Goal: Use online tool/utility: Use online tool/utility

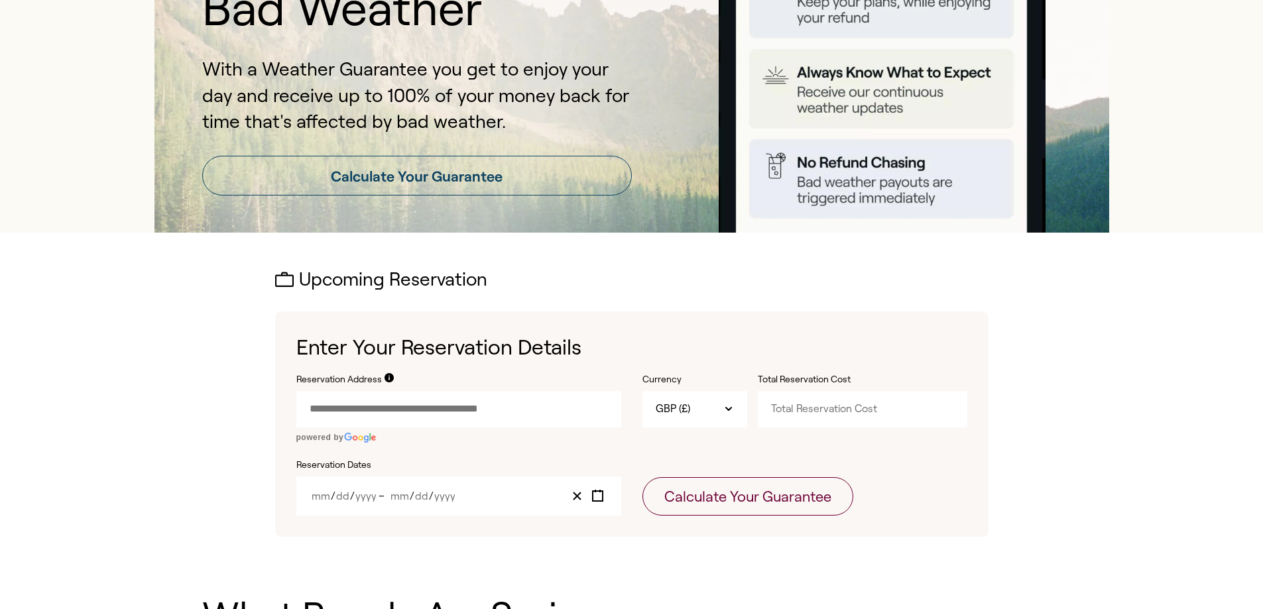
scroll to position [168, 0]
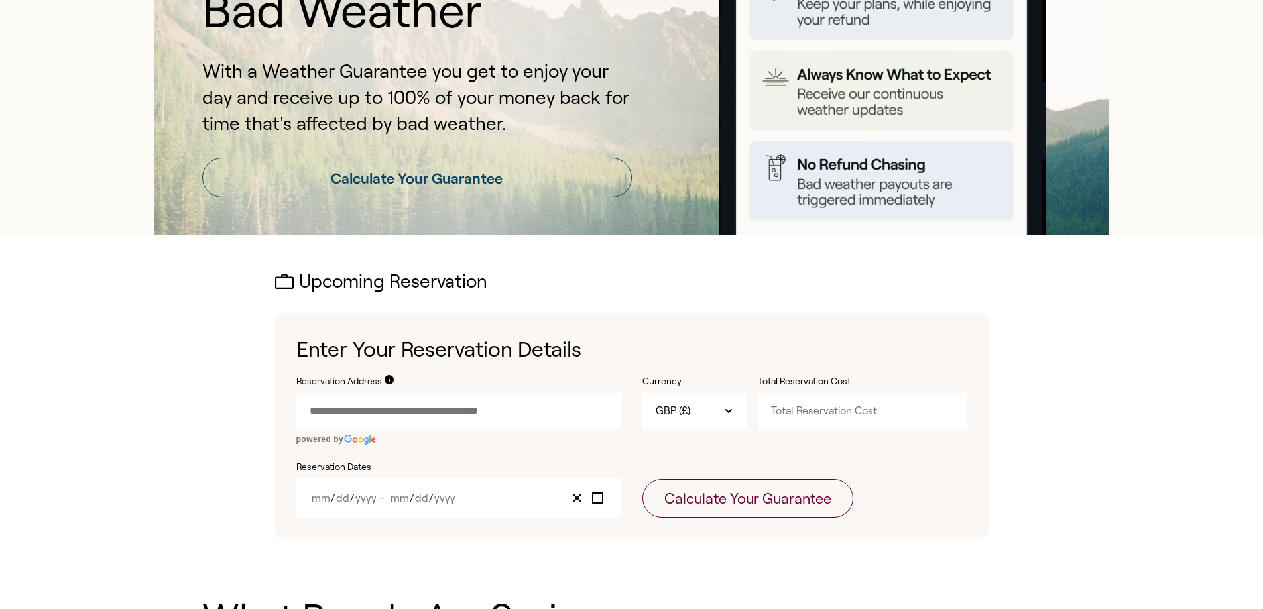
click at [424, 409] on input "Reservation Address" at bounding box center [458, 411] width 325 height 36
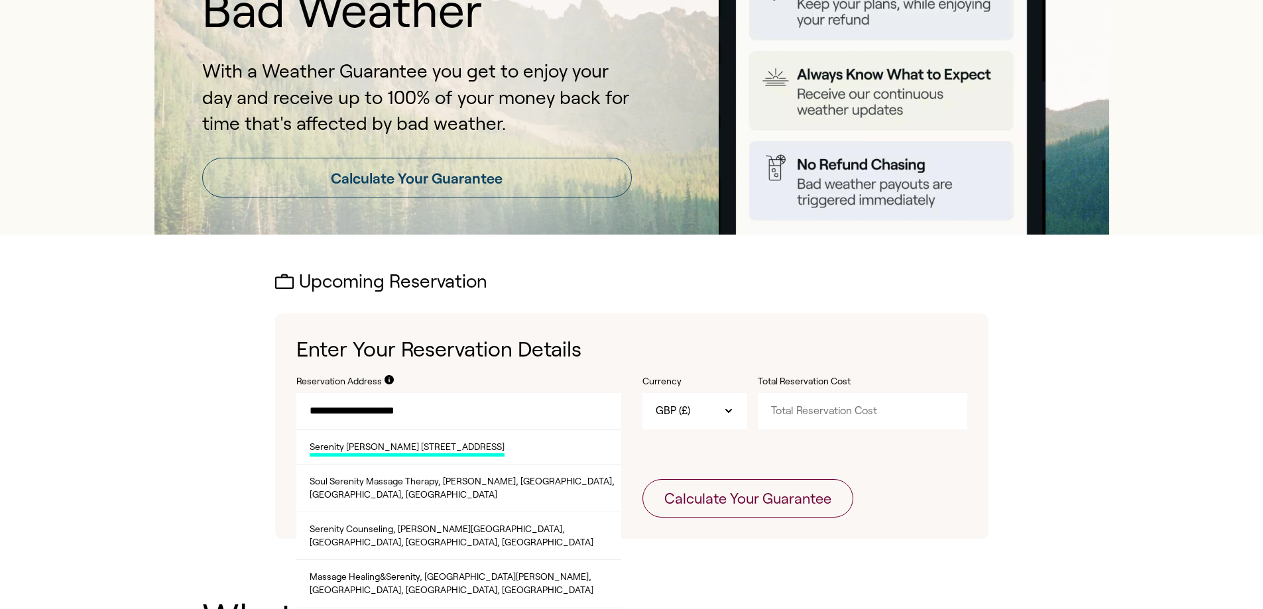
click at [438, 446] on span "Serenity [PERSON_NAME] [STREET_ADDRESS]" at bounding box center [407, 449] width 195 height 17
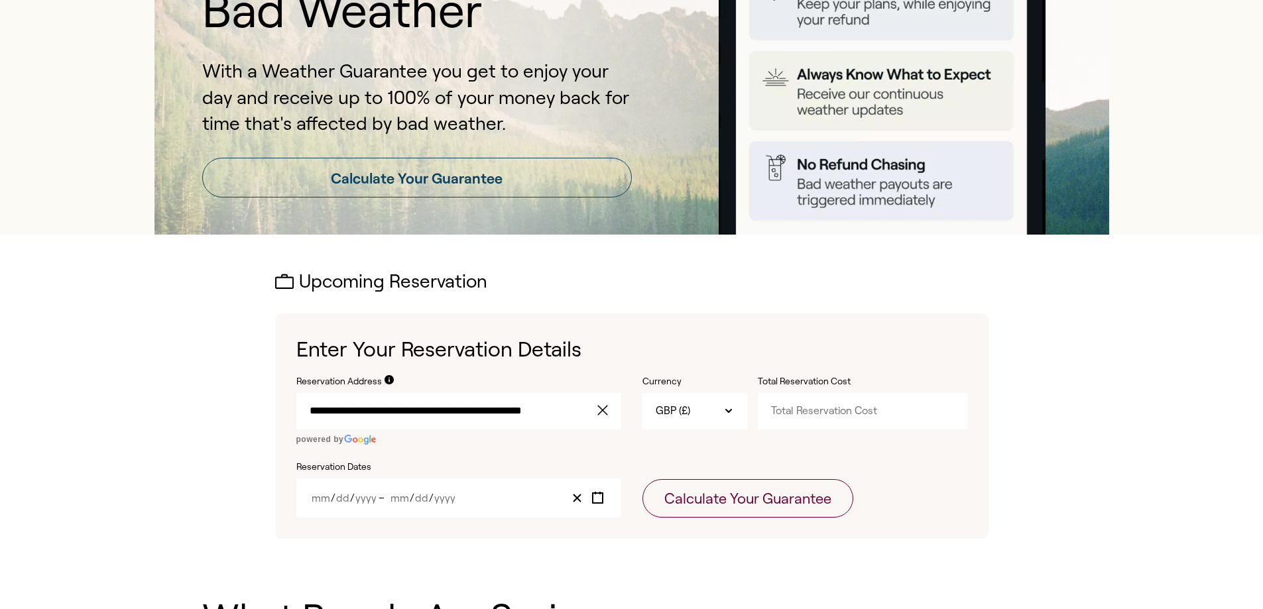
type input "**********"
click at [767, 410] on input "Total Reservation Cost" at bounding box center [863, 411] width 210 height 36
type input "5500"
click at [401, 493] on input "Month" at bounding box center [400, 498] width 20 height 11
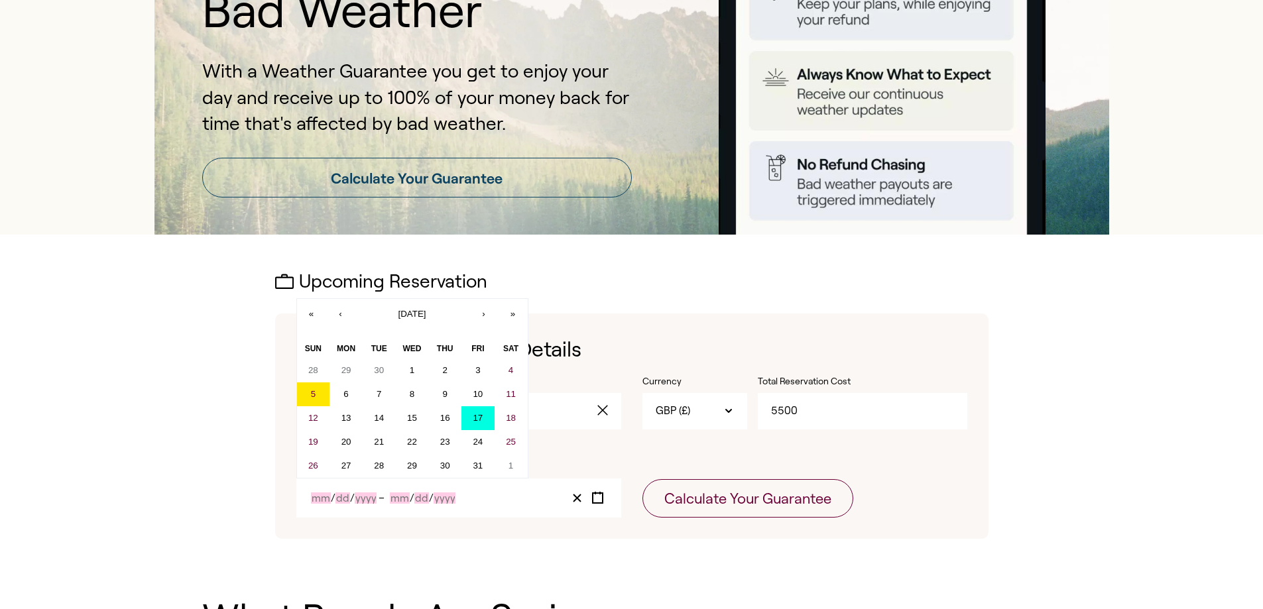
click at [471, 417] on button "17" at bounding box center [478, 418] width 33 height 24
click at [480, 416] on abbr "17" at bounding box center [478, 418] width 10 height 10
type input "10"
type input "17"
type input "2025"
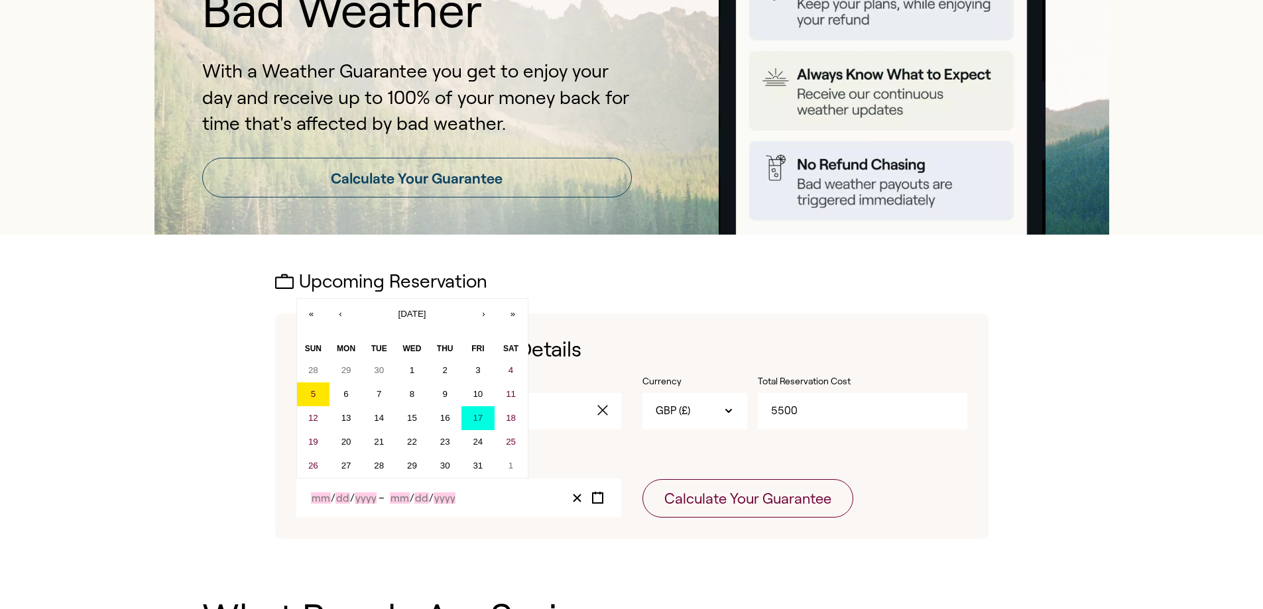
type input "10"
type input "17"
type input "2025"
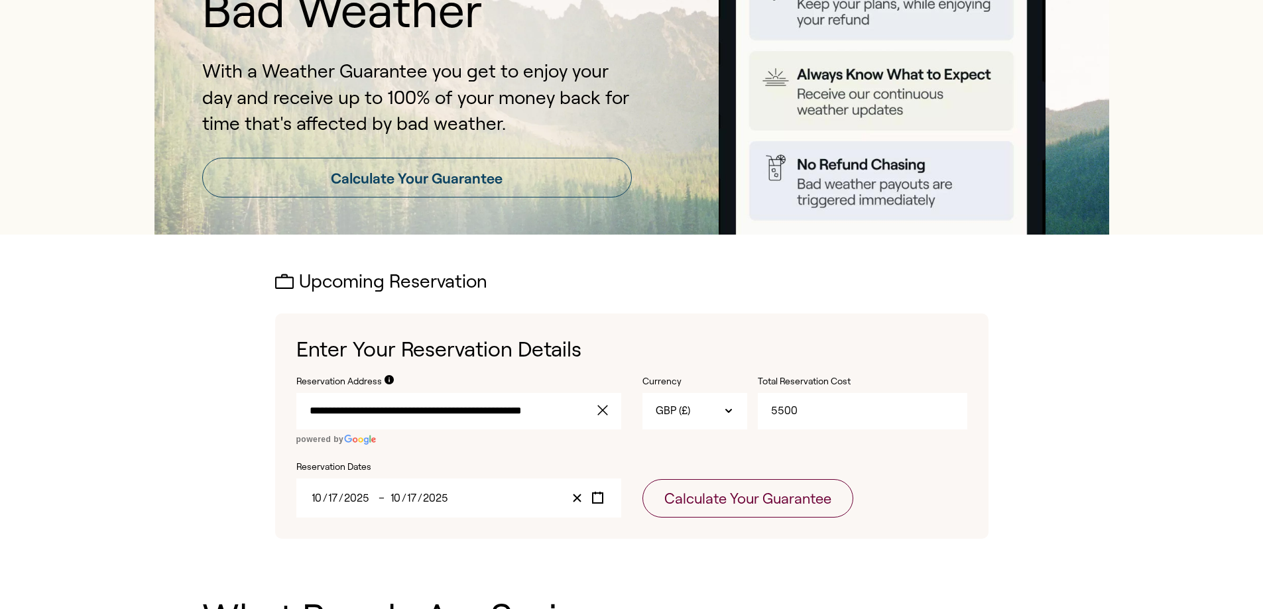
click at [428, 499] on input "2025" at bounding box center [435, 498] width 27 height 11
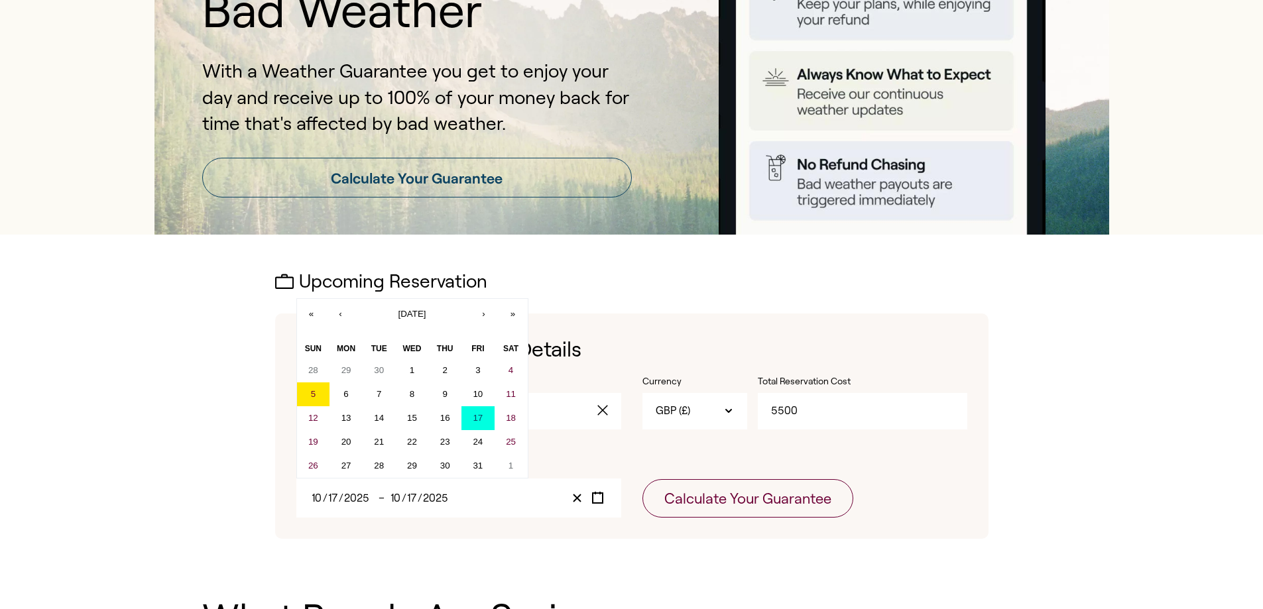
click at [475, 411] on button "17" at bounding box center [478, 418] width 33 height 24
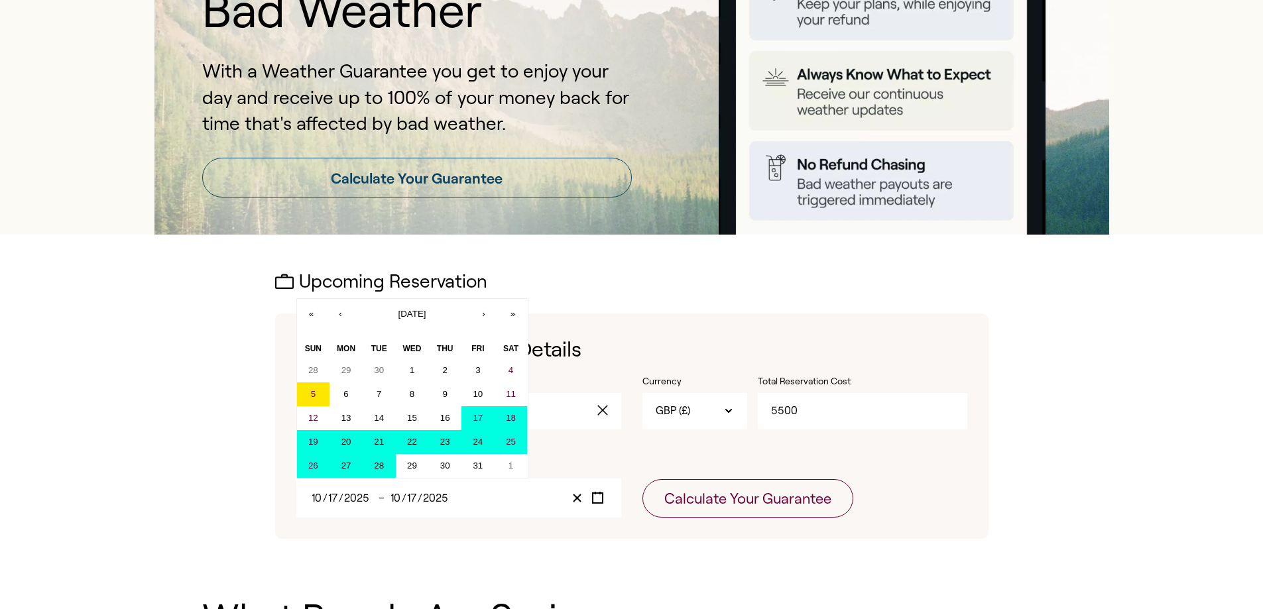
click at [384, 463] on abbr "28" at bounding box center [379, 466] width 10 height 10
type input "28"
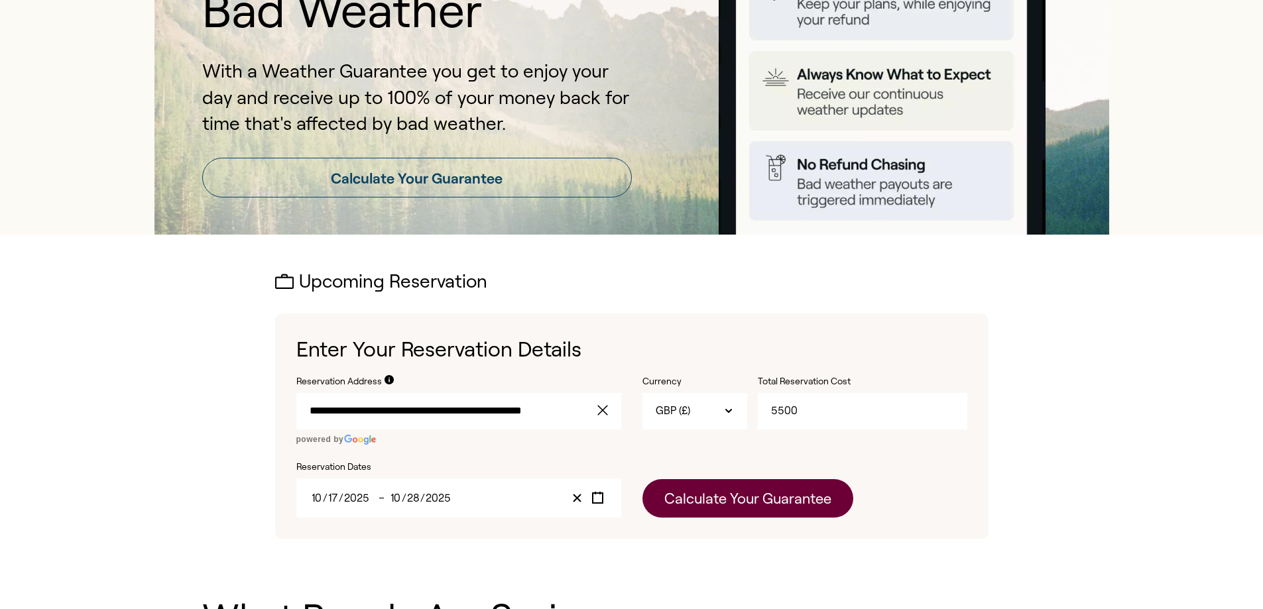
click at [676, 498] on button "Calculate Your Guarantee" at bounding box center [748, 498] width 211 height 38
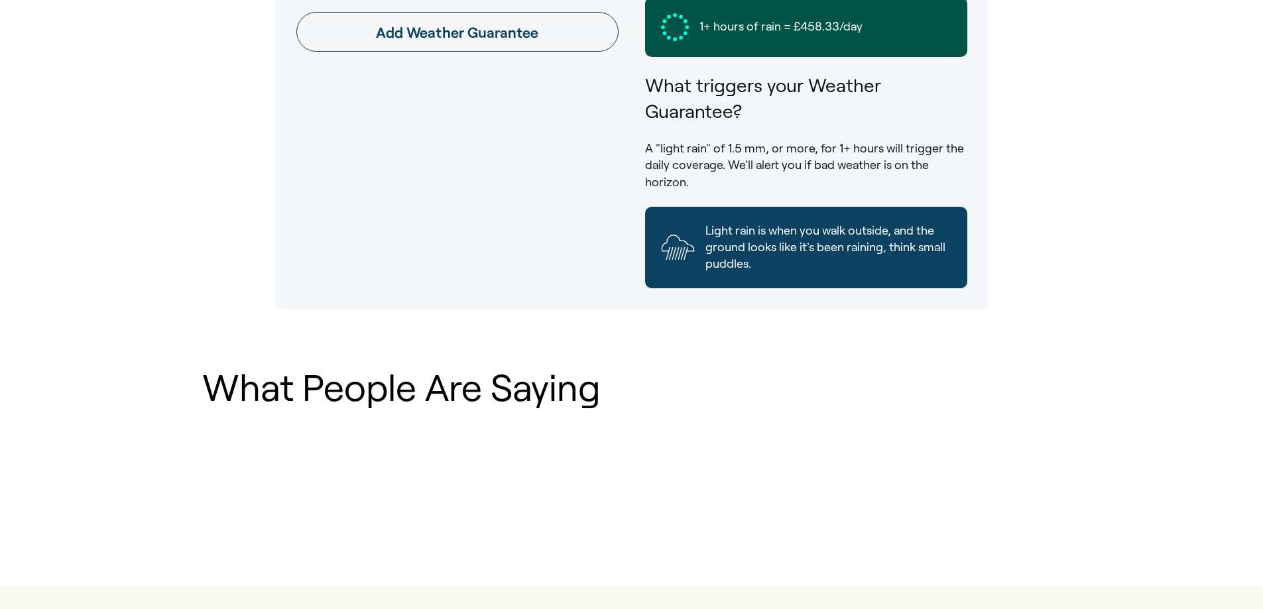
scroll to position [885, 0]
